Goal: Task Accomplishment & Management: Use online tool/utility

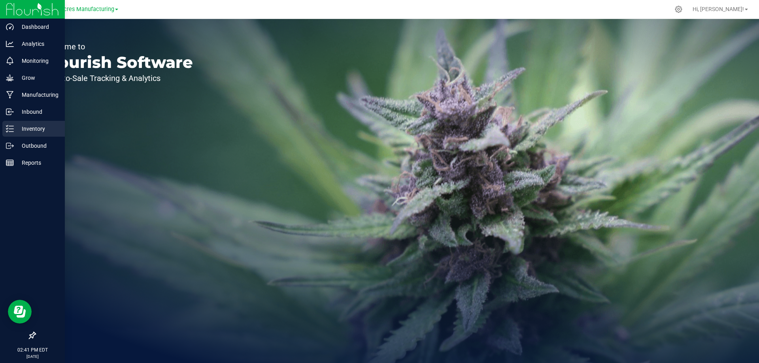
click at [29, 130] on p "Inventory" at bounding box center [37, 128] width 47 height 9
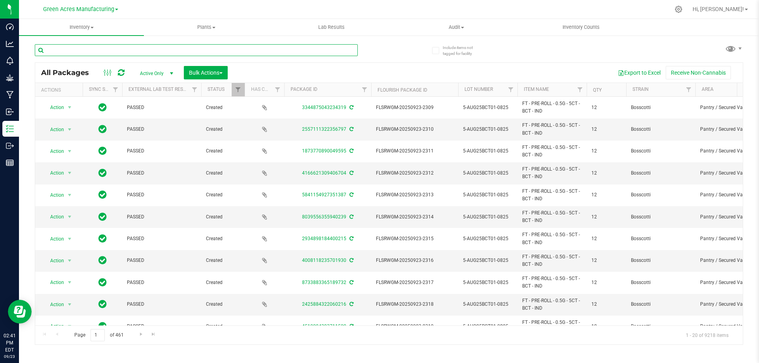
click at [143, 47] on input "text" at bounding box center [196, 50] width 323 height 12
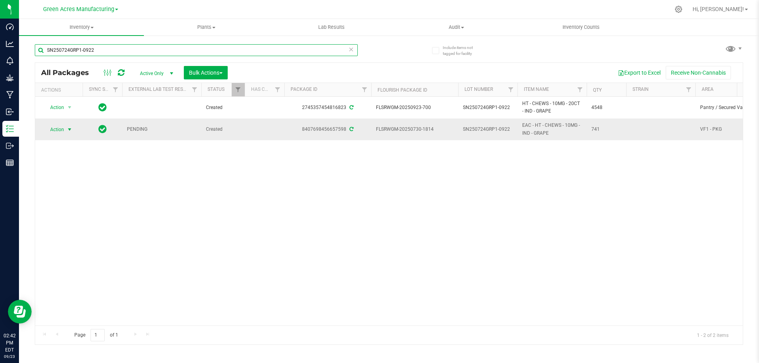
type input "SN250724GRP1-0922"
click at [57, 131] on span "Action" at bounding box center [53, 129] width 21 height 11
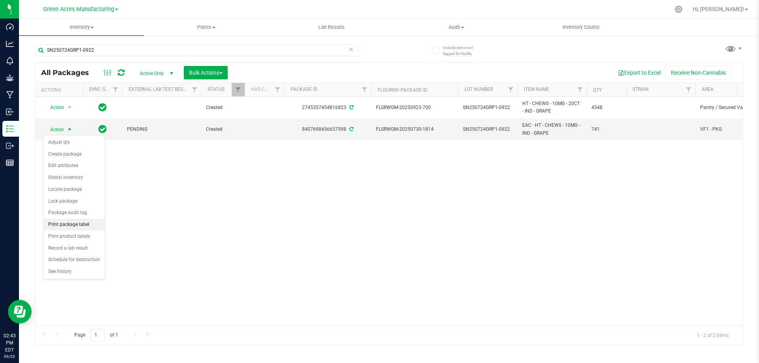
click at [86, 226] on li "Print package label" at bounding box center [73, 225] width 61 height 12
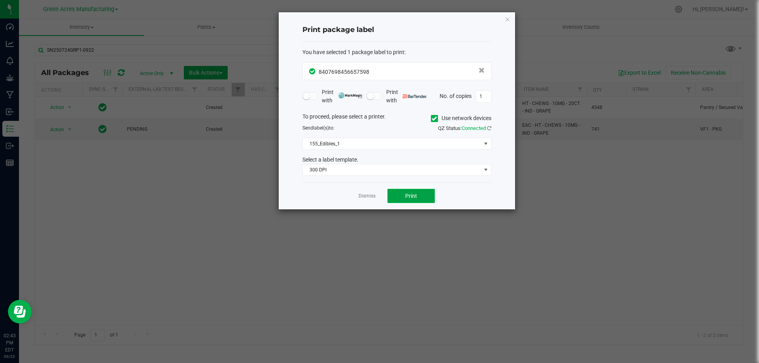
click at [414, 192] on button "Print" at bounding box center [410, 196] width 47 height 14
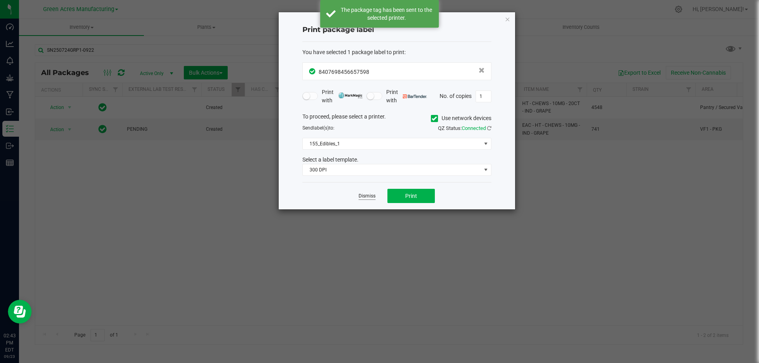
click at [369, 196] on link "Dismiss" at bounding box center [366, 196] width 17 height 7
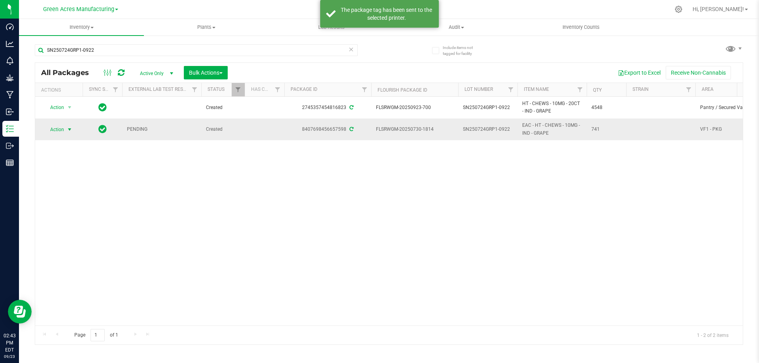
click at [61, 130] on span "Action" at bounding box center [53, 129] width 21 height 11
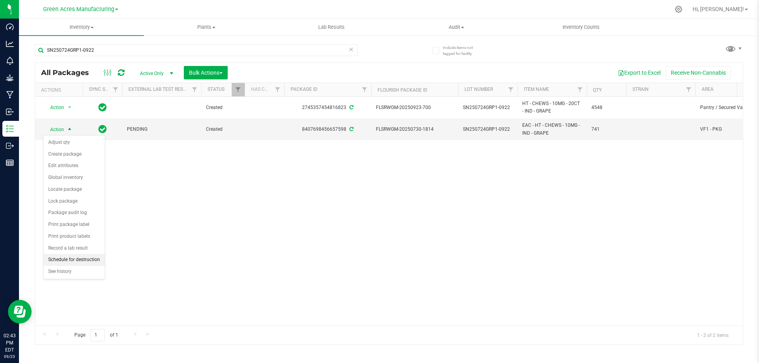
click at [84, 262] on li "Schedule for destruction" at bounding box center [73, 260] width 61 height 12
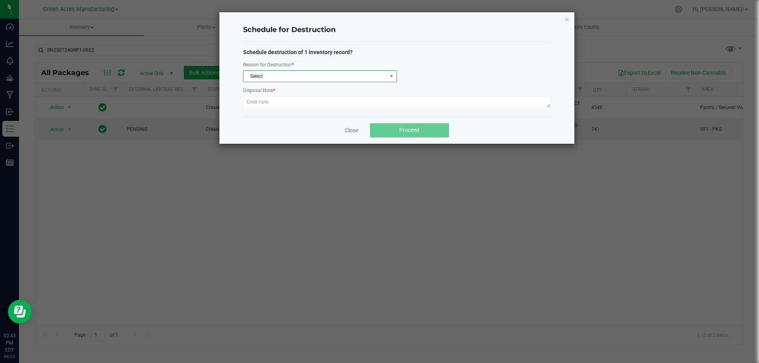
click at [269, 80] on span "Select" at bounding box center [314, 76] width 143 height 11
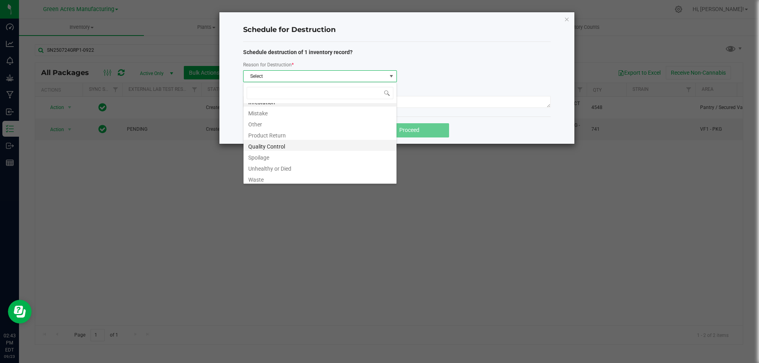
scroll to position [9, 0]
drag, startPoint x: 276, startPoint y: 178, endPoint x: 270, endPoint y: 176, distance: 6.2
click at [275, 178] on li "Waste" at bounding box center [319, 176] width 153 height 11
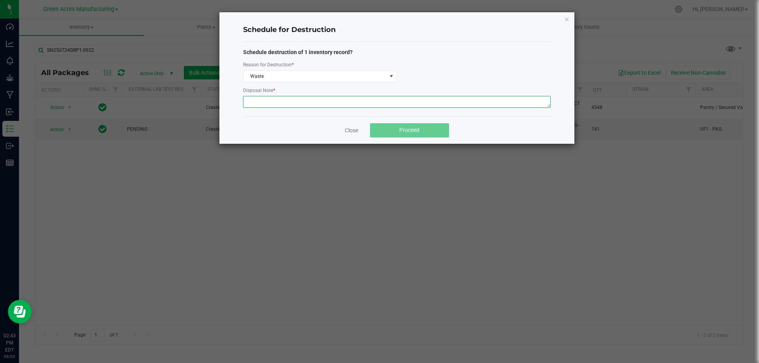
drag, startPoint x: 270, startPoint y: 100, endPoint x: 269, endPoint y: 96, distance: 4.1
click at [270, 98] on textarea at bounding box center [396, 102] width 307 height 12
type textarea "WASTE AFTER PACKING OUT"
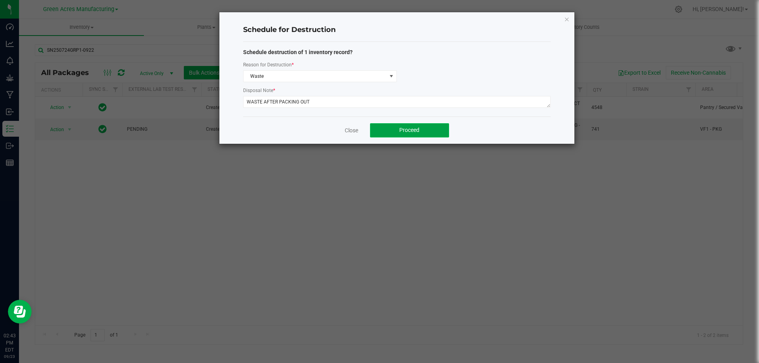
click at [412, 132] on span "Proceed" at bounding box center [409, 130] width 20 height 6
